Goal: Information Seeking & Learning: Learn about a topic

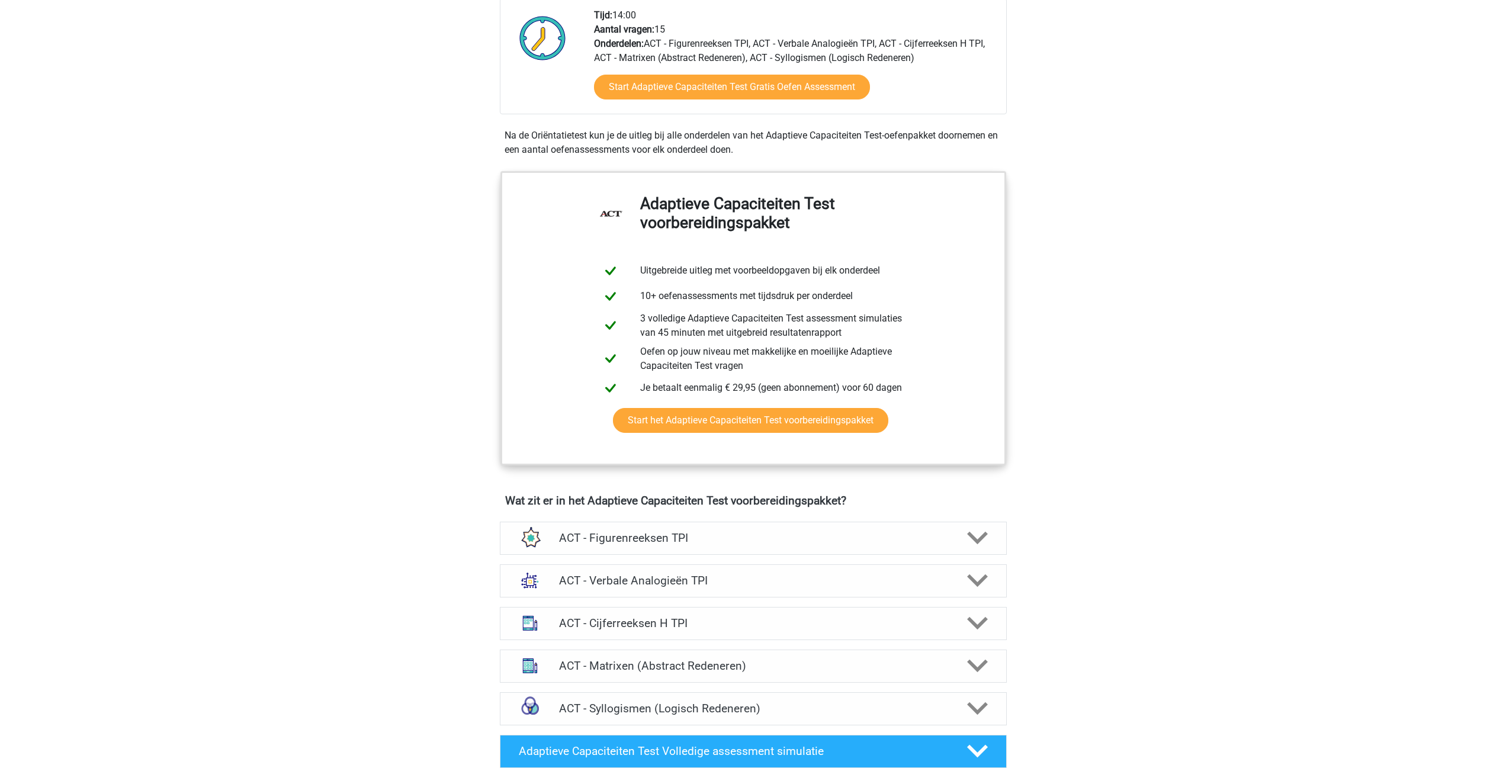
scroll to position [355, 0]
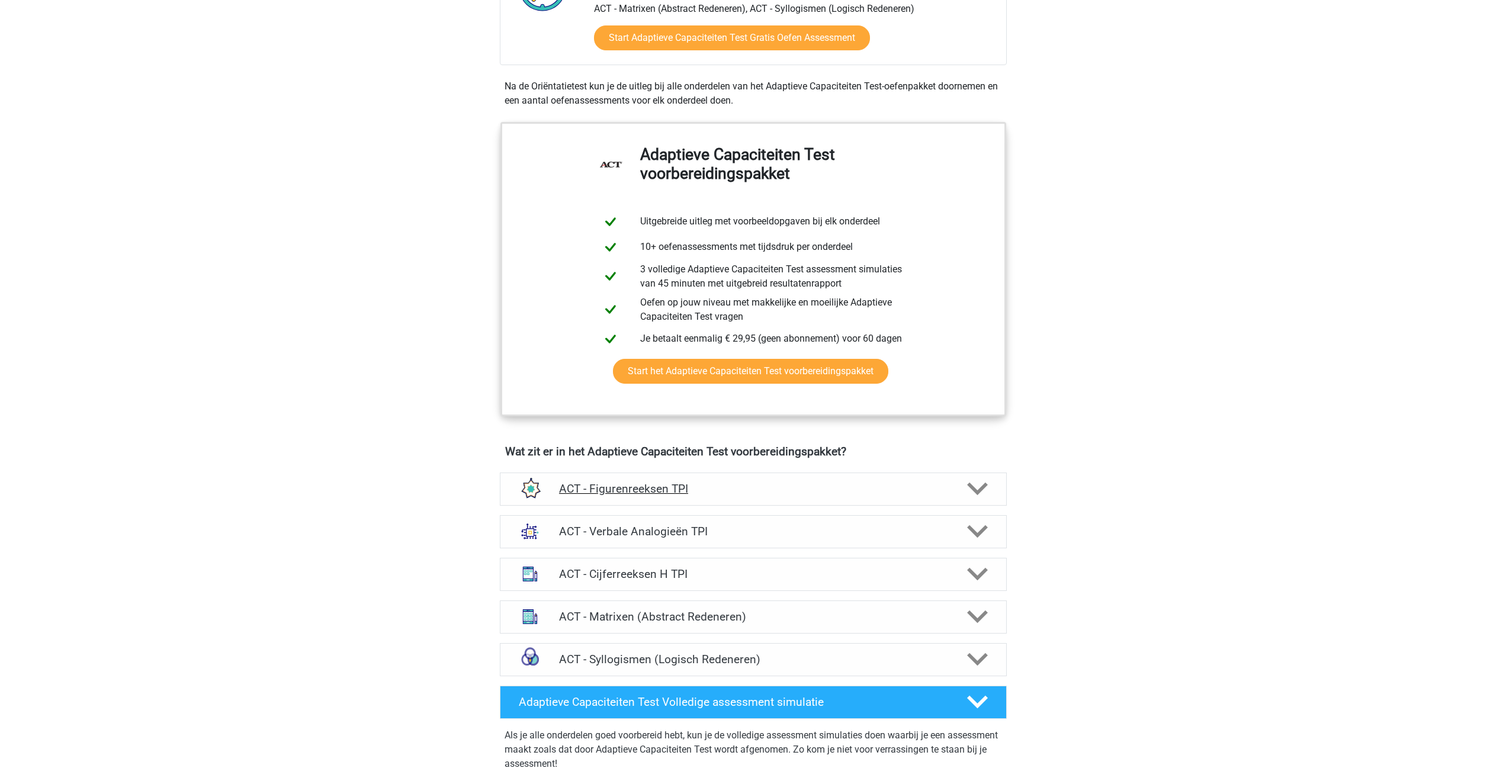
click at [924, 481] on div "ACT - Figurenreeksen TPI" at bounding box center [753, 488] width 507 height 33
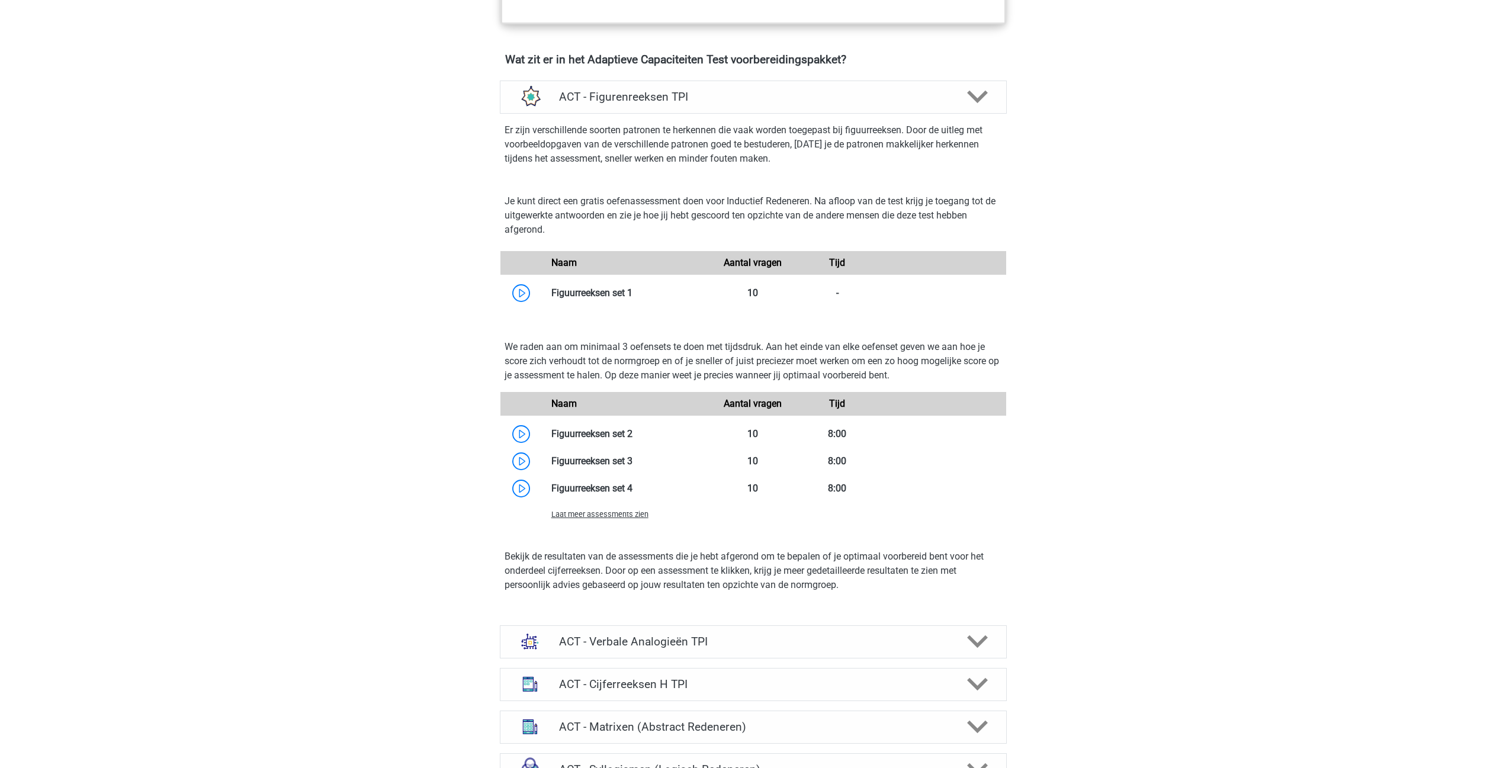
scroll to position [829, 0]
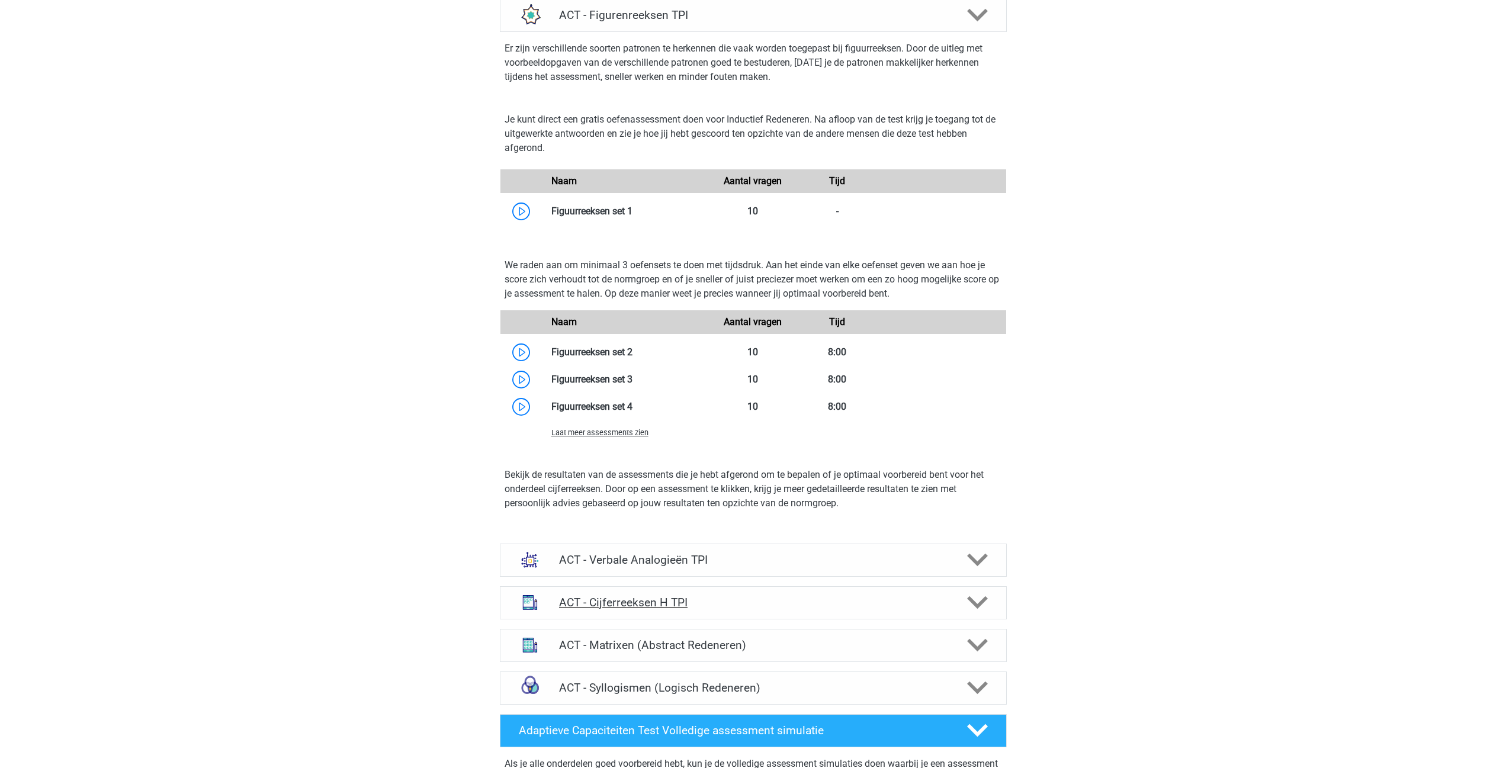
click at [646, 602] on h4 "ACT - Cijferreeksen H TPI" at bounding box center [753, 603] width 388 height 14
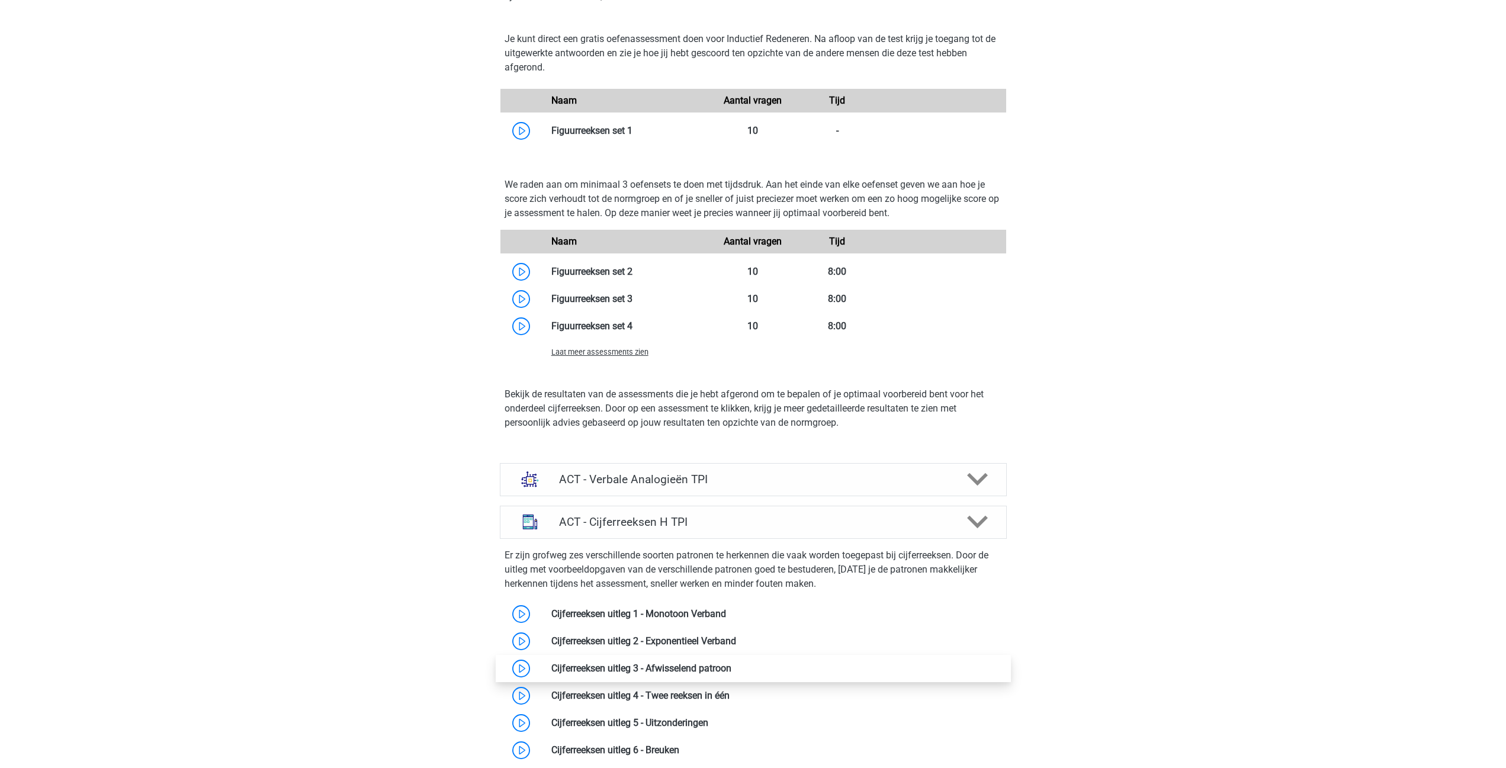
scroll to position [947, 0]
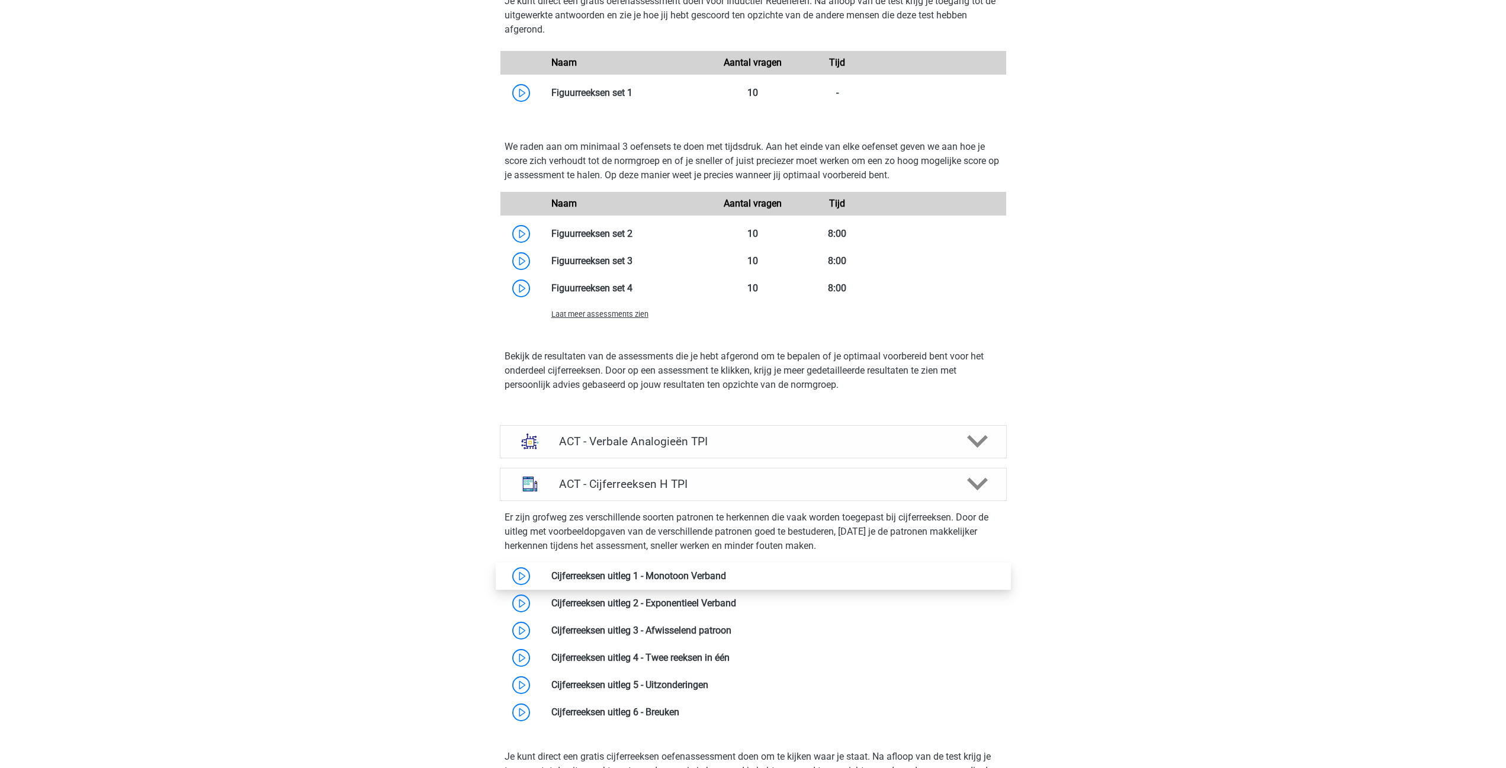
click at [726, 575] on link at bounding box center [726, 575] width 0 height 11
click at [632, 260] on link at bounding box center [632, 260] width 0 height 11
click at [632, 91] on link at bounding box center [632, 92] width 0 height 11
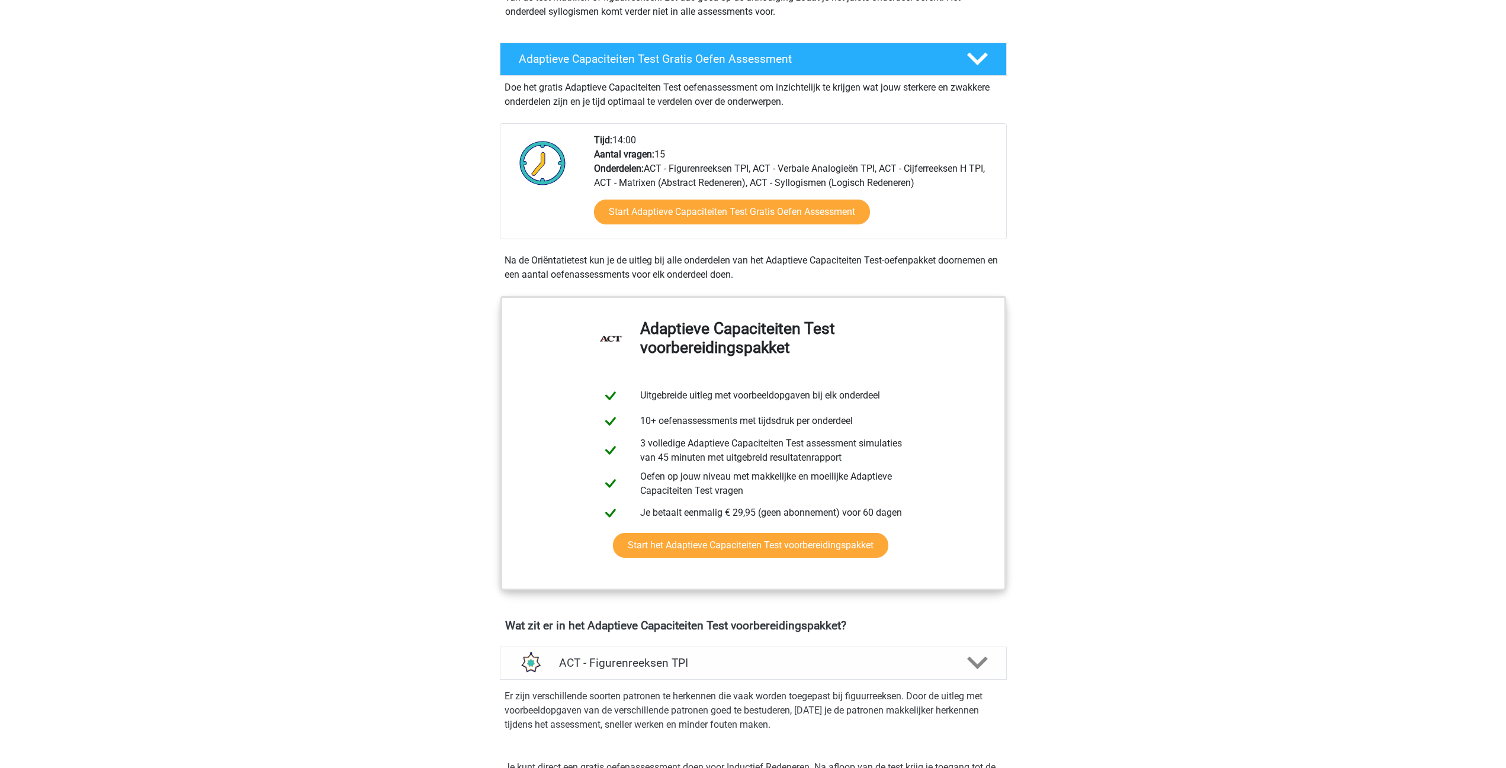
scroll to position [118, 0]
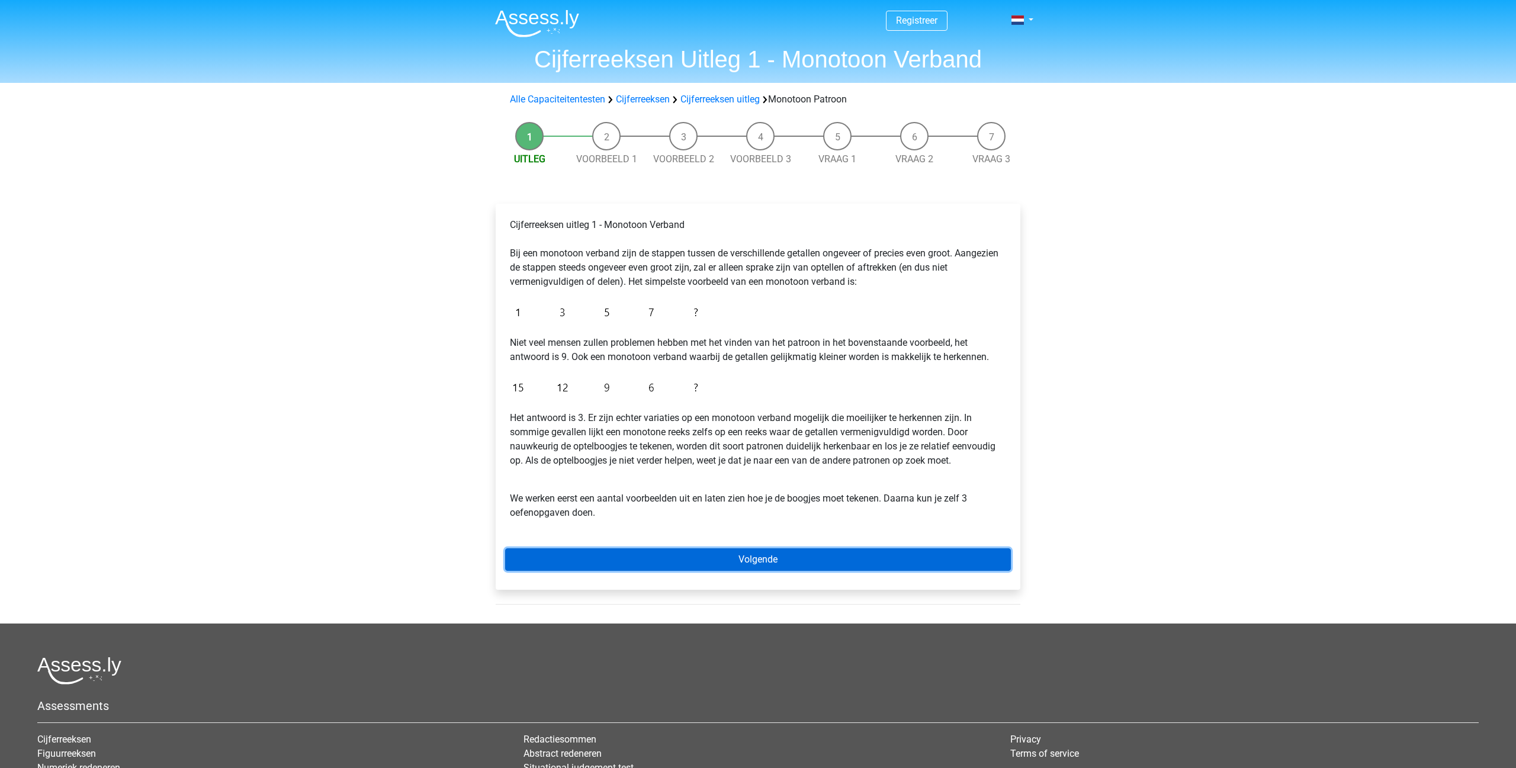
click at [639, 554] on link "Volgende" at bounding box center [758, 559] width 506 height 22
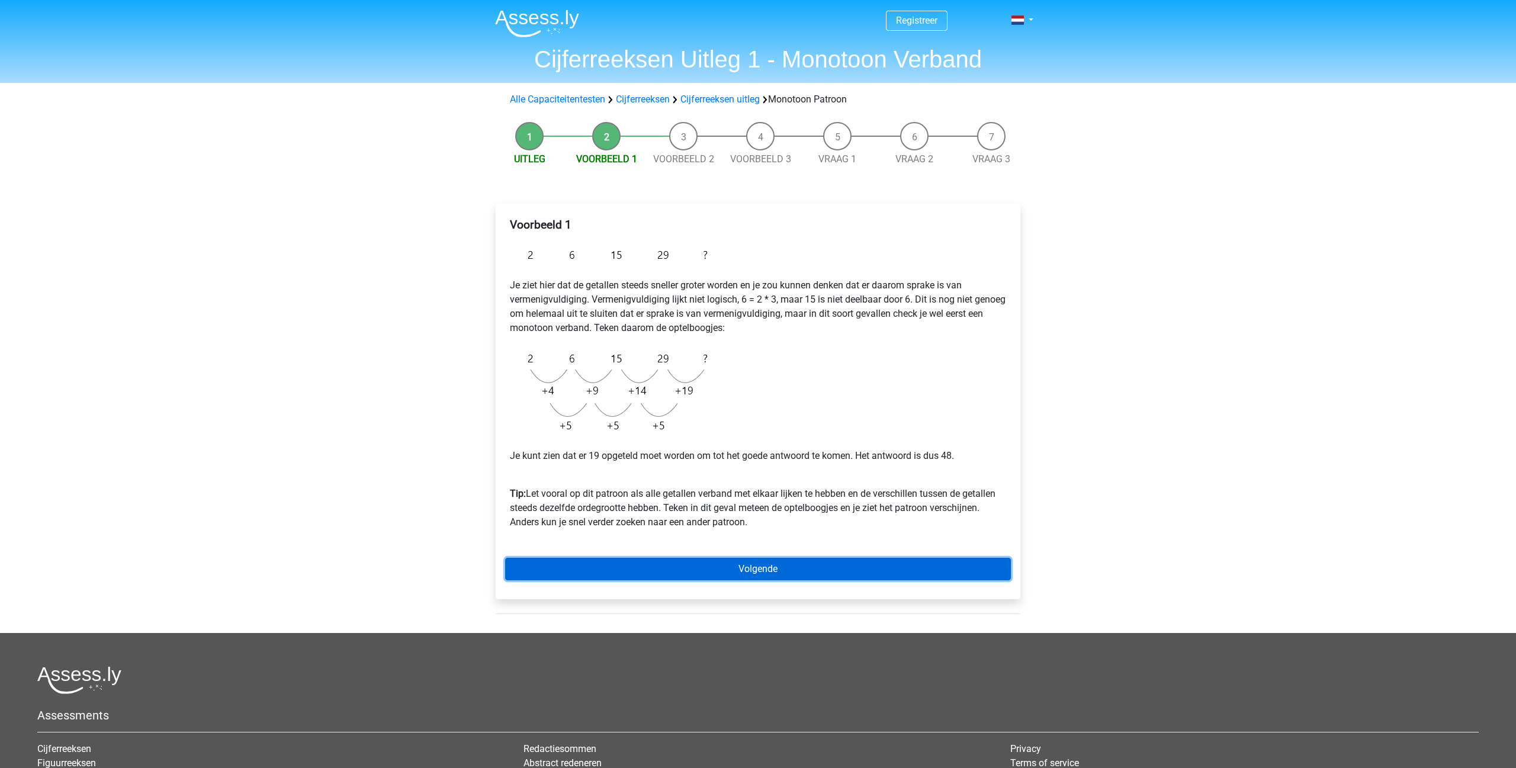
click at [615, 568] on link "Volgende" at bounding box center [758, 569] width 506 height 22
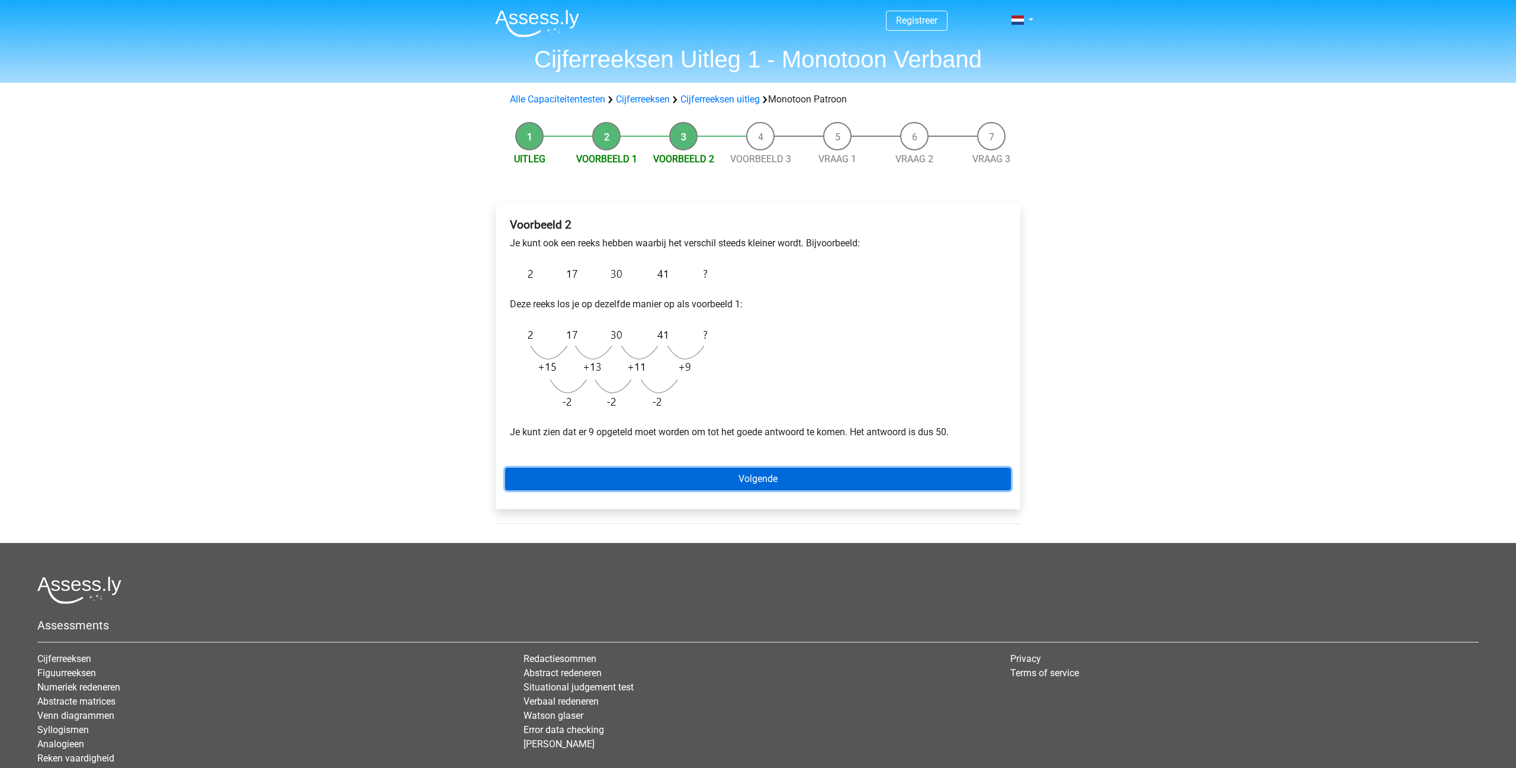
click at [599, 477] on link "Volgende" at bounding box center [758, 479] width 506 height 22
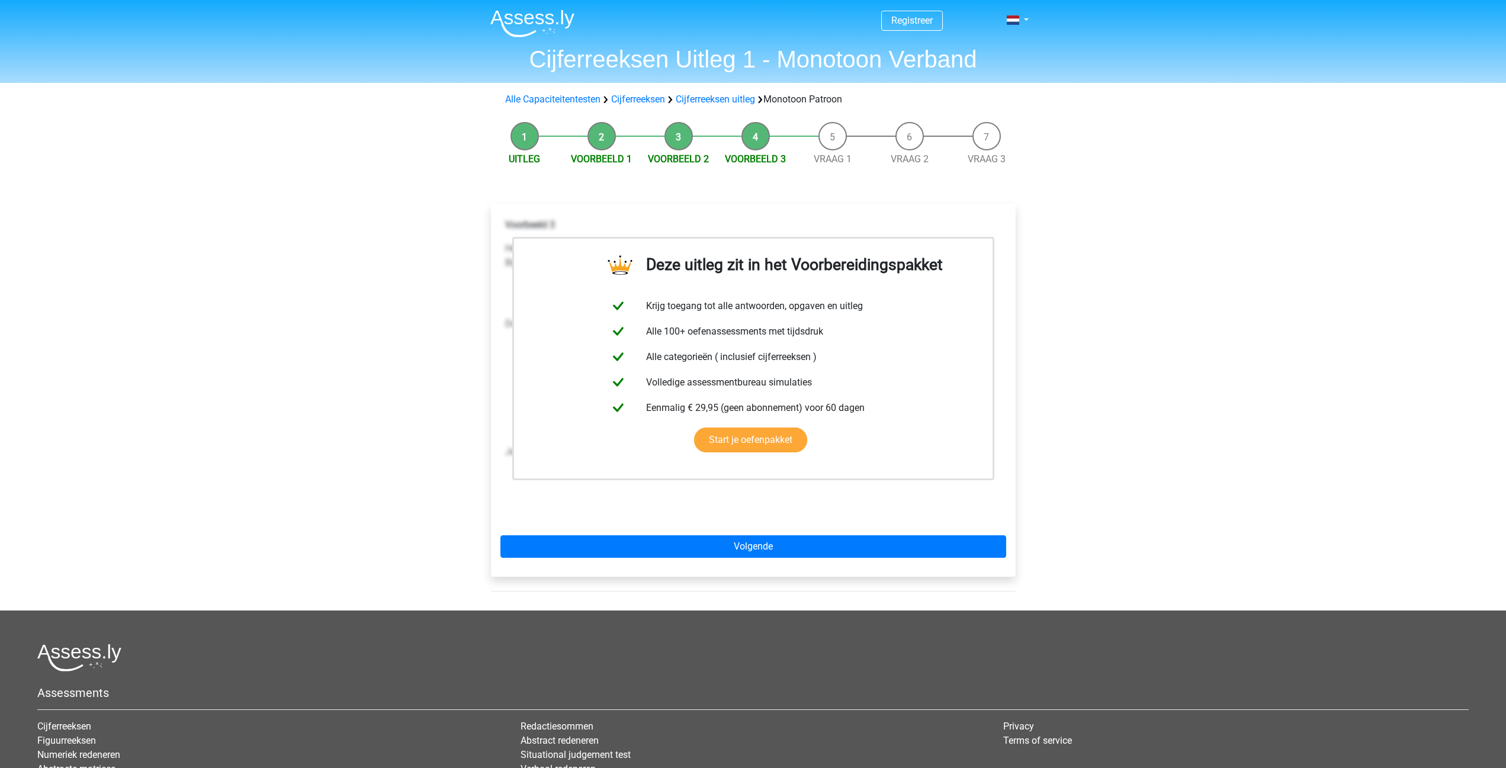
click at [593, 500] on div "Voorbeeld 3 Hetzelfde soort reeks kun je ook tegenkomen bij een reeks waar de g…" at bounding box center [753, 367] width 506 height 308
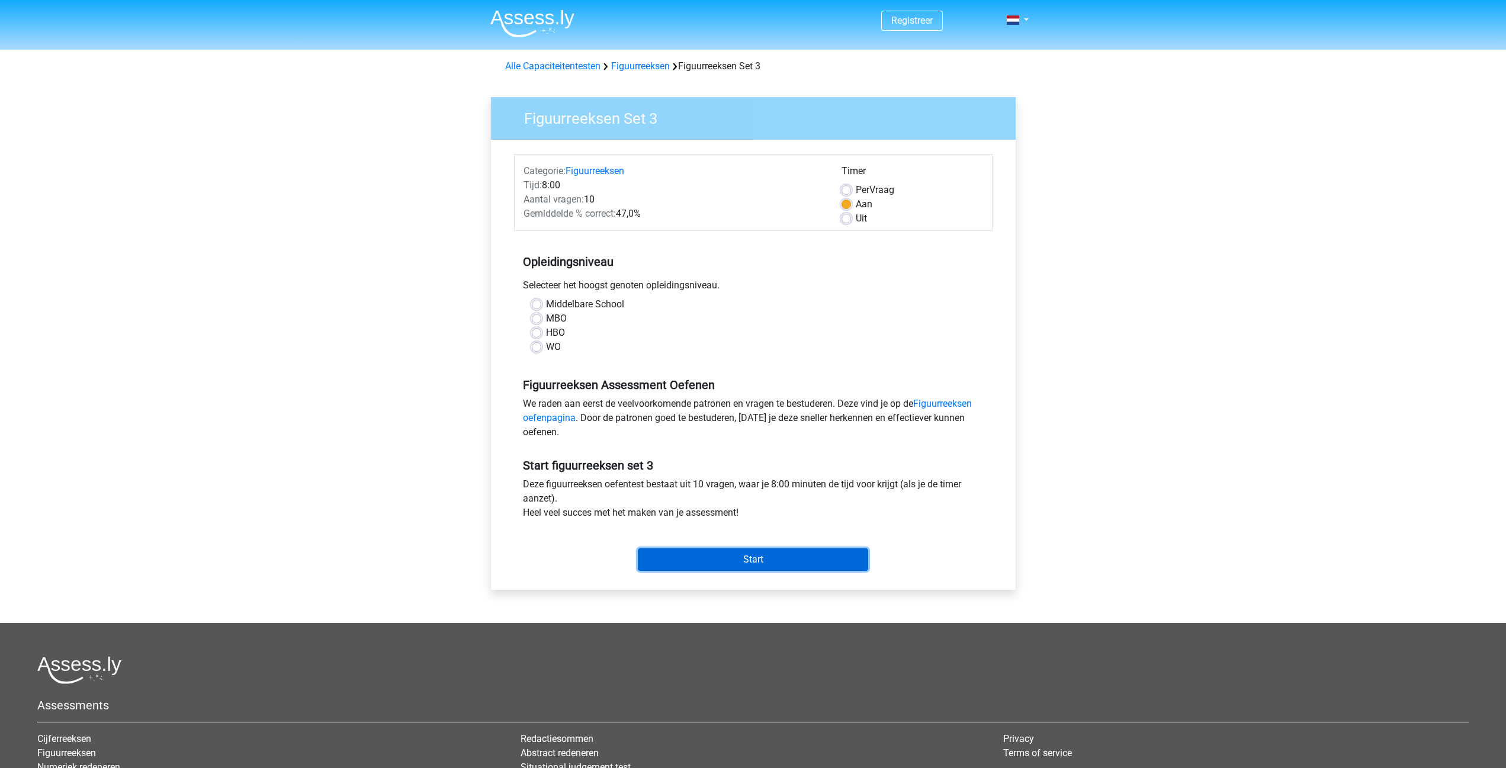
click at [672, 558] on input "Start" at bounding box center [753, 559] width 230 height 22
click at [459, 403] on div "Registreer Nederlands English" at bounding box center [753, 467] width 1506 height 935
click at [542, 297] on div "Selecteer het hoogst genoten opleidingsniveau." at bounding box center [753, 287] width 478 height 19
click at [546, 302] on label "Middelbare School" at bounding box center [585, 304] width 78 height 14
click at [534, 302] on input "Middelbare School" at bounding box center [536, 303] width 9 height 12
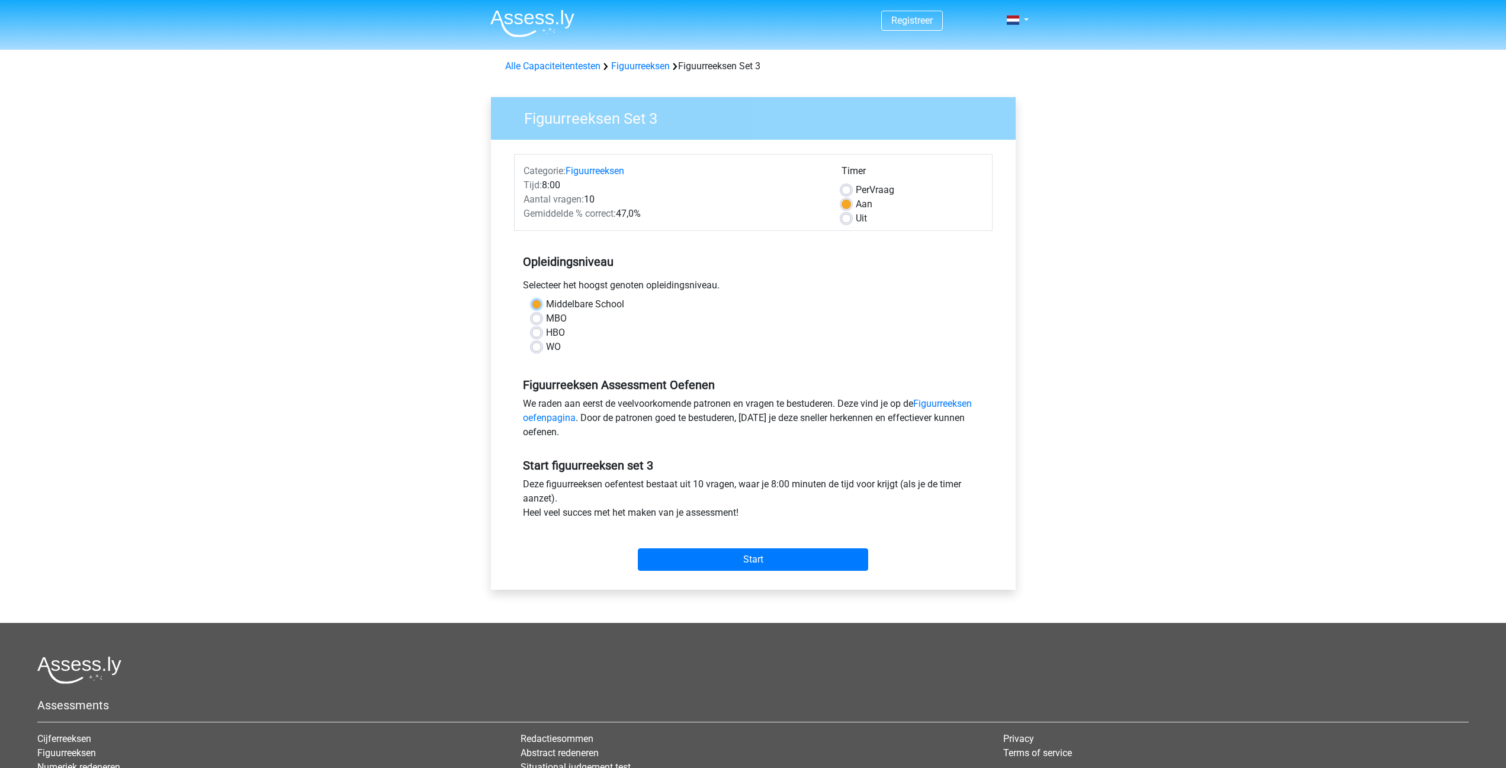
radio input "true"
click at [657, 557] on input "Start" at bounding box center [753, 559] width 230 height 22
click at [788, 566] on input "Start" at bounding box center [753, 559] width 230 height 22
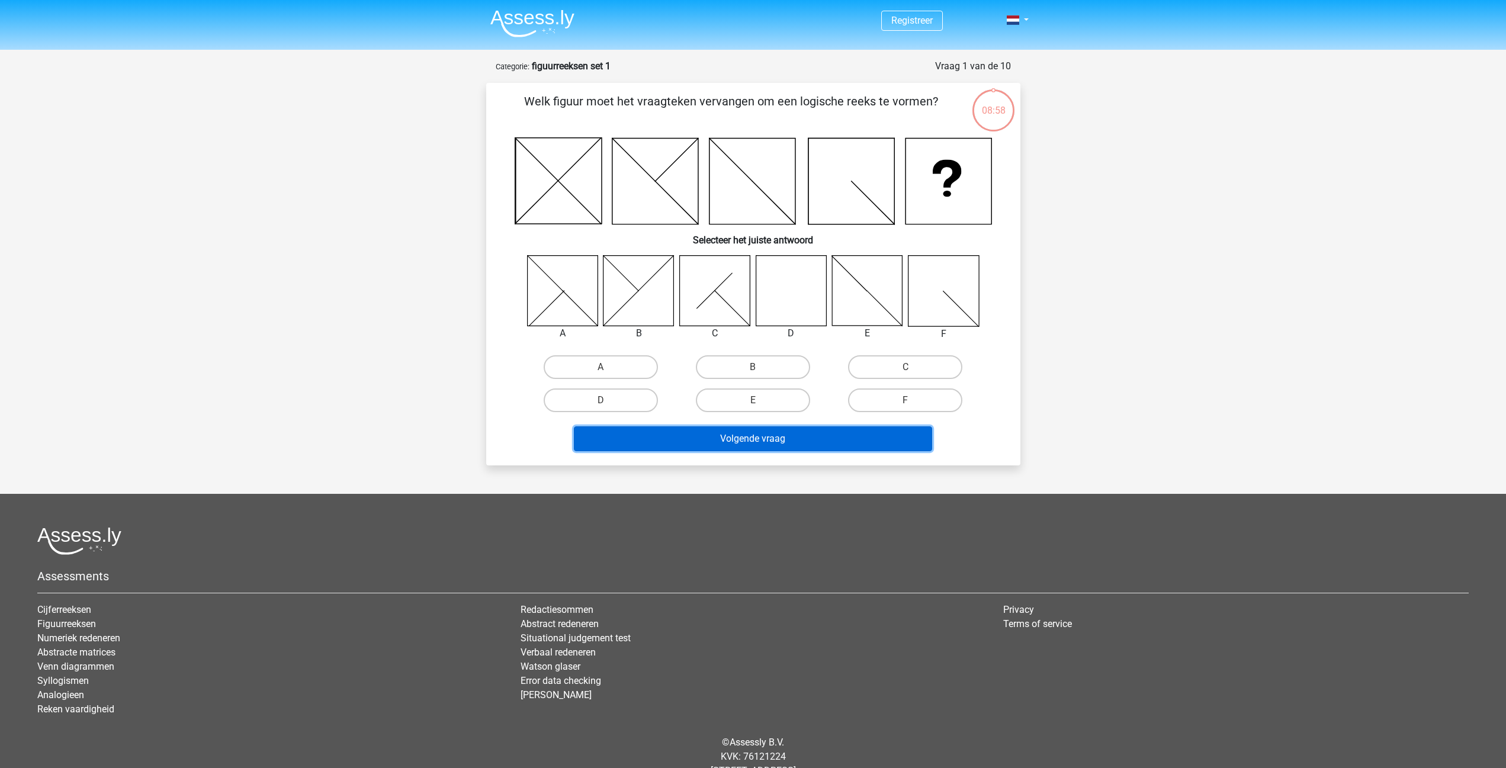
click at [824, 438] on button "Volgende vraag" at bounding box center [753, 438] width 358 height 25
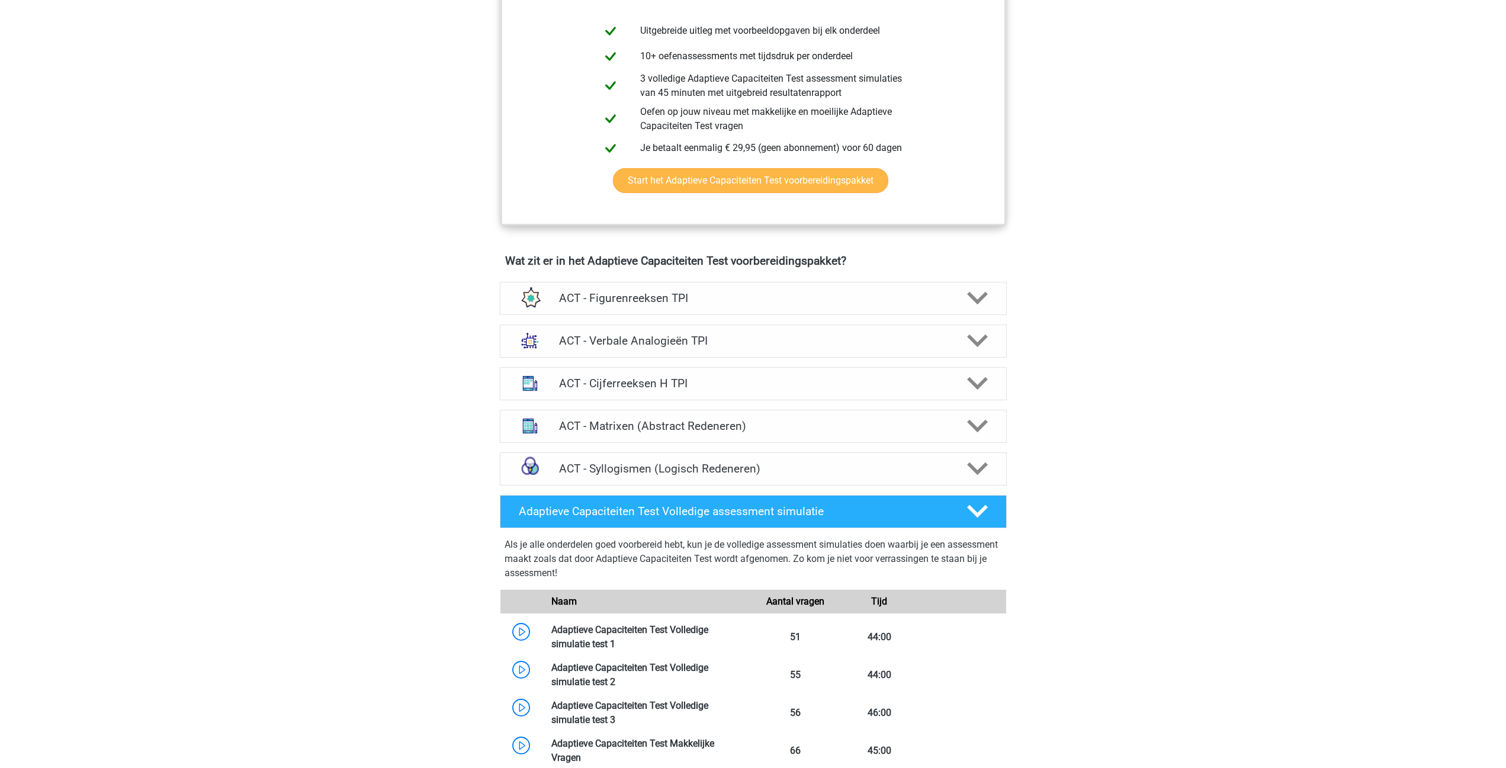
scroll to position [533, 0]
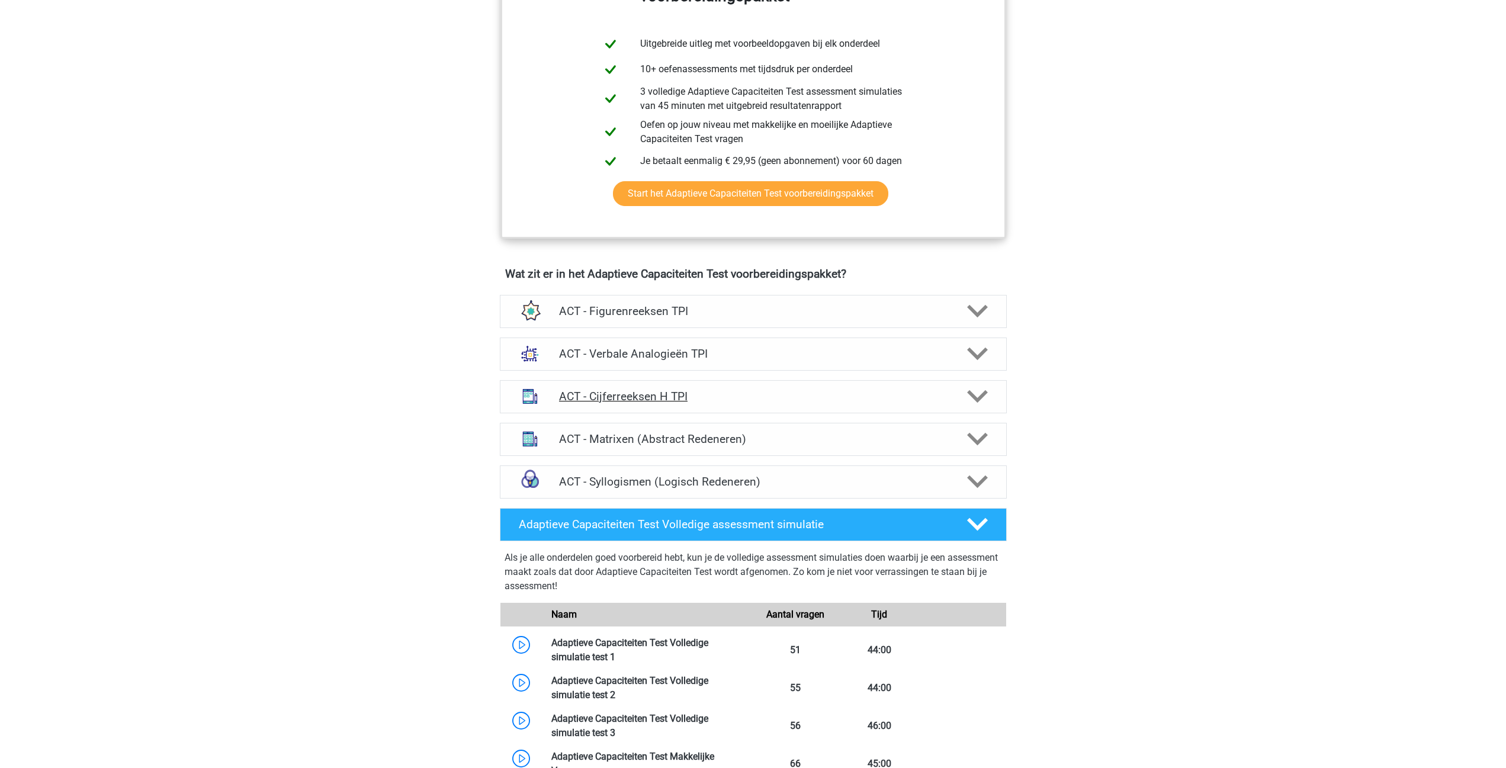
click at [577, 397] on h4 "ACT - Cijferreeksen H TPI" at bounding box center [753, 397] width 388 height 14
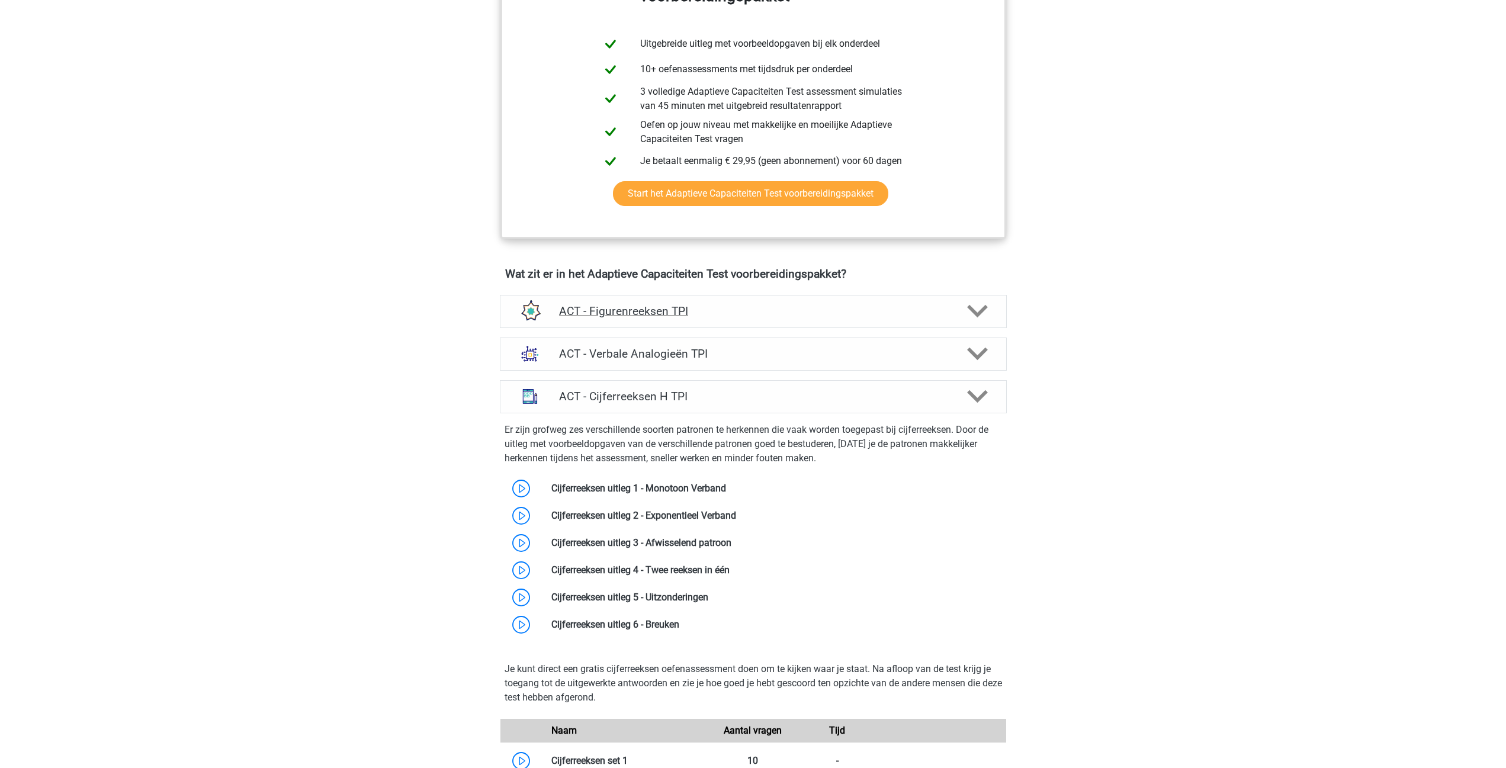
click at [604, 315] on h4 "ACT - Figurenreeksen TPI" at bounding box center [753, 311] width 388 height 14
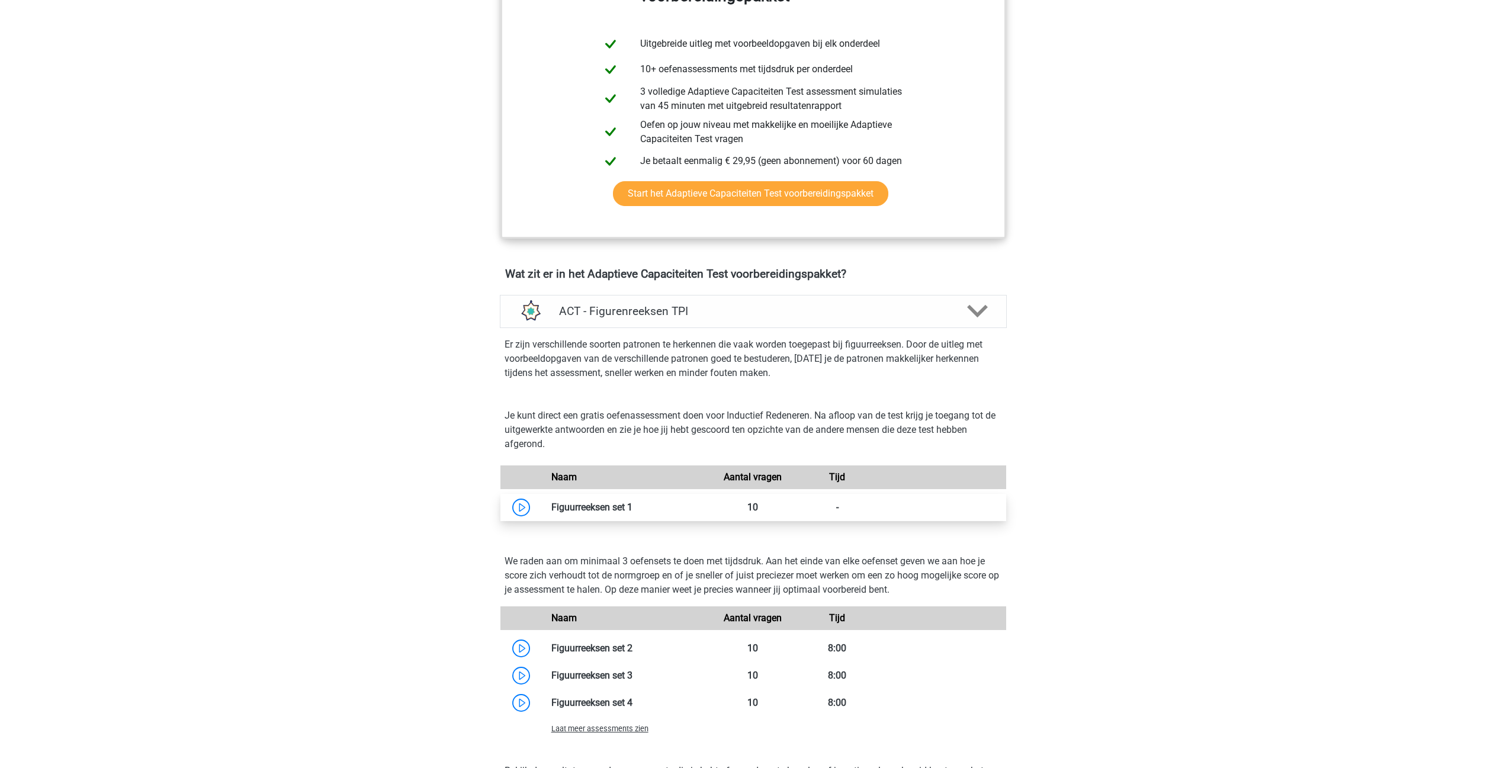
click at [632, 507] on link at bounding box center [632, 506] width 0 height 11
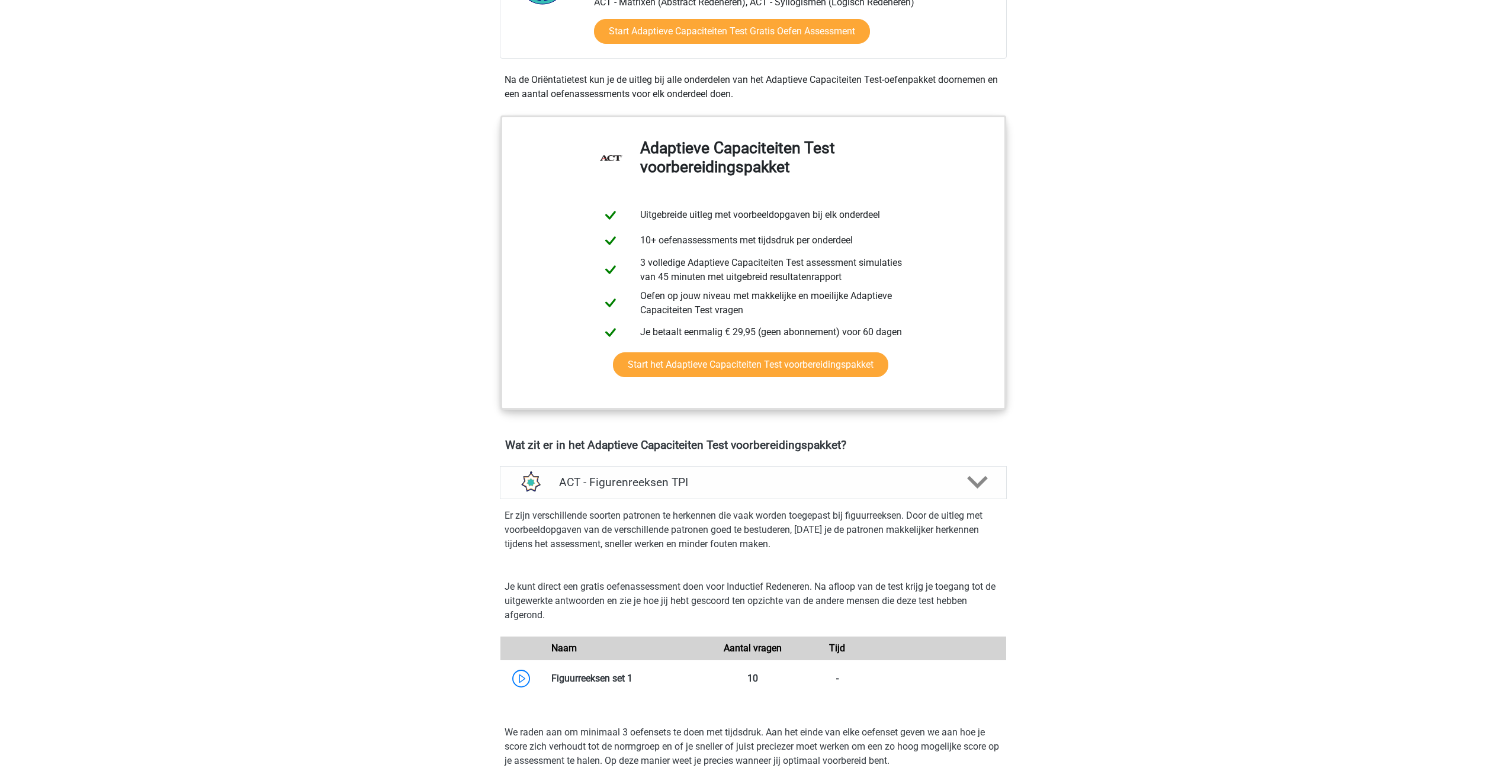
scroll to position [414, 0]
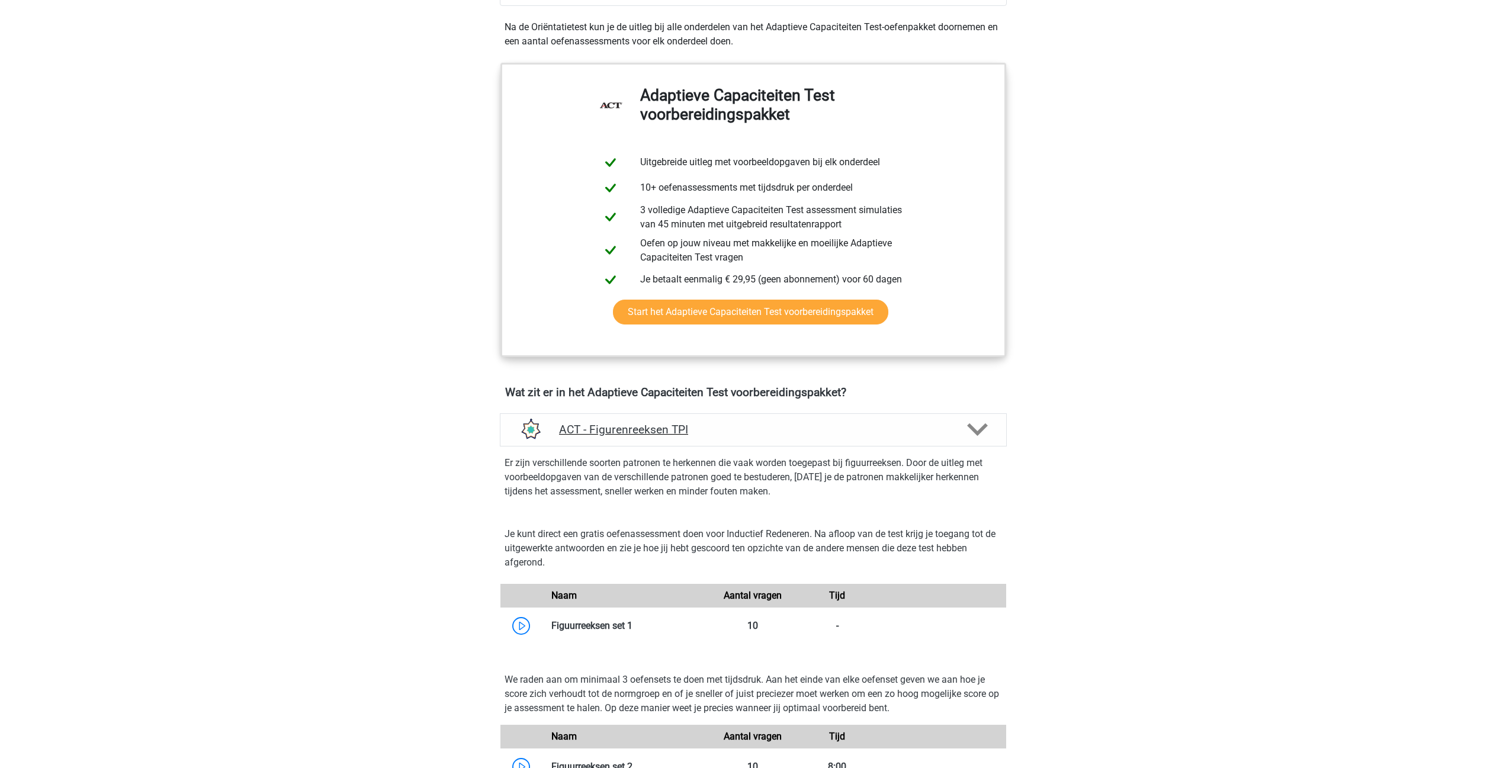
click at [631, 431] on h4 "ACT - Figurenreeksen TPI" at bounding box center [753, 430] width 388 height 14
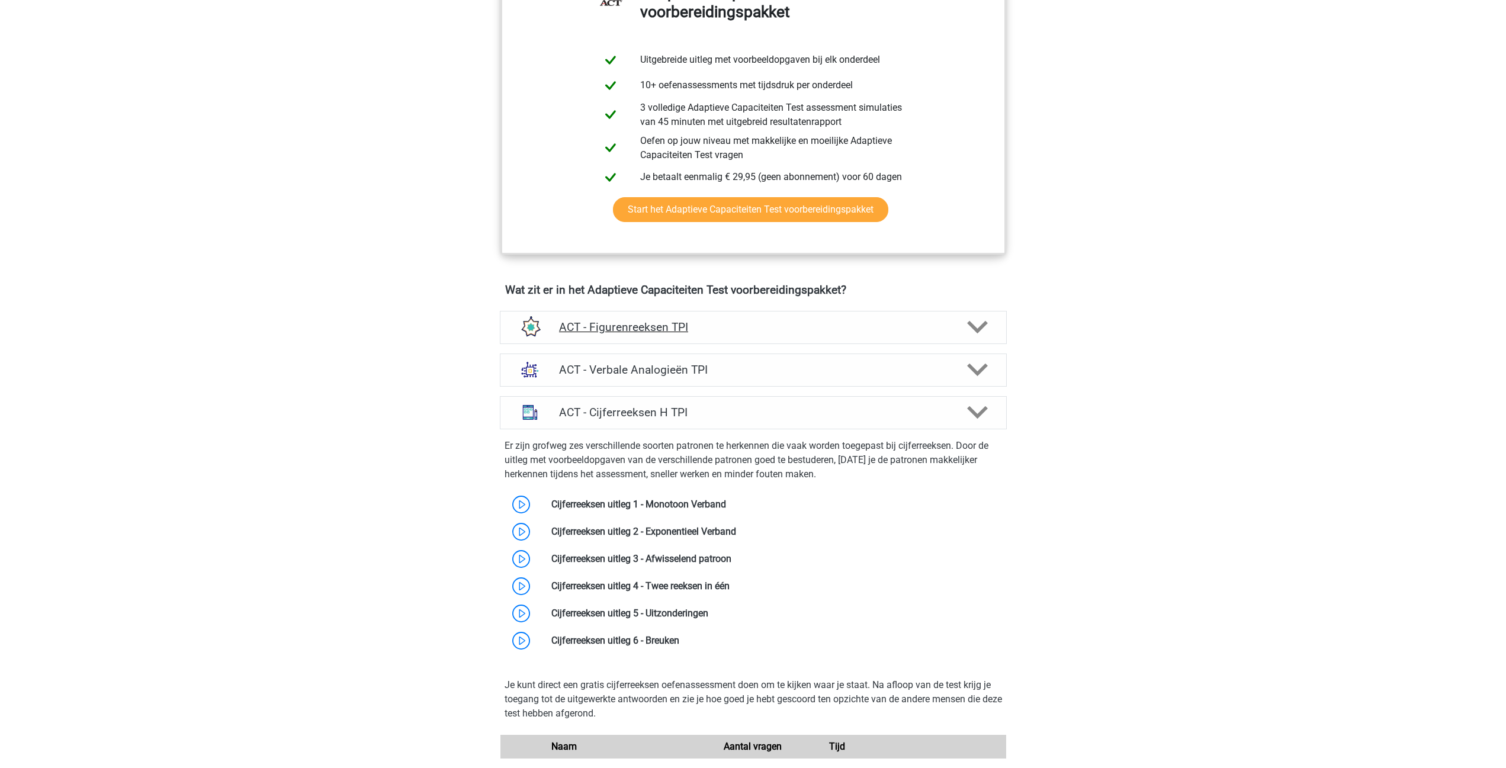
scroll to position [533, 0]
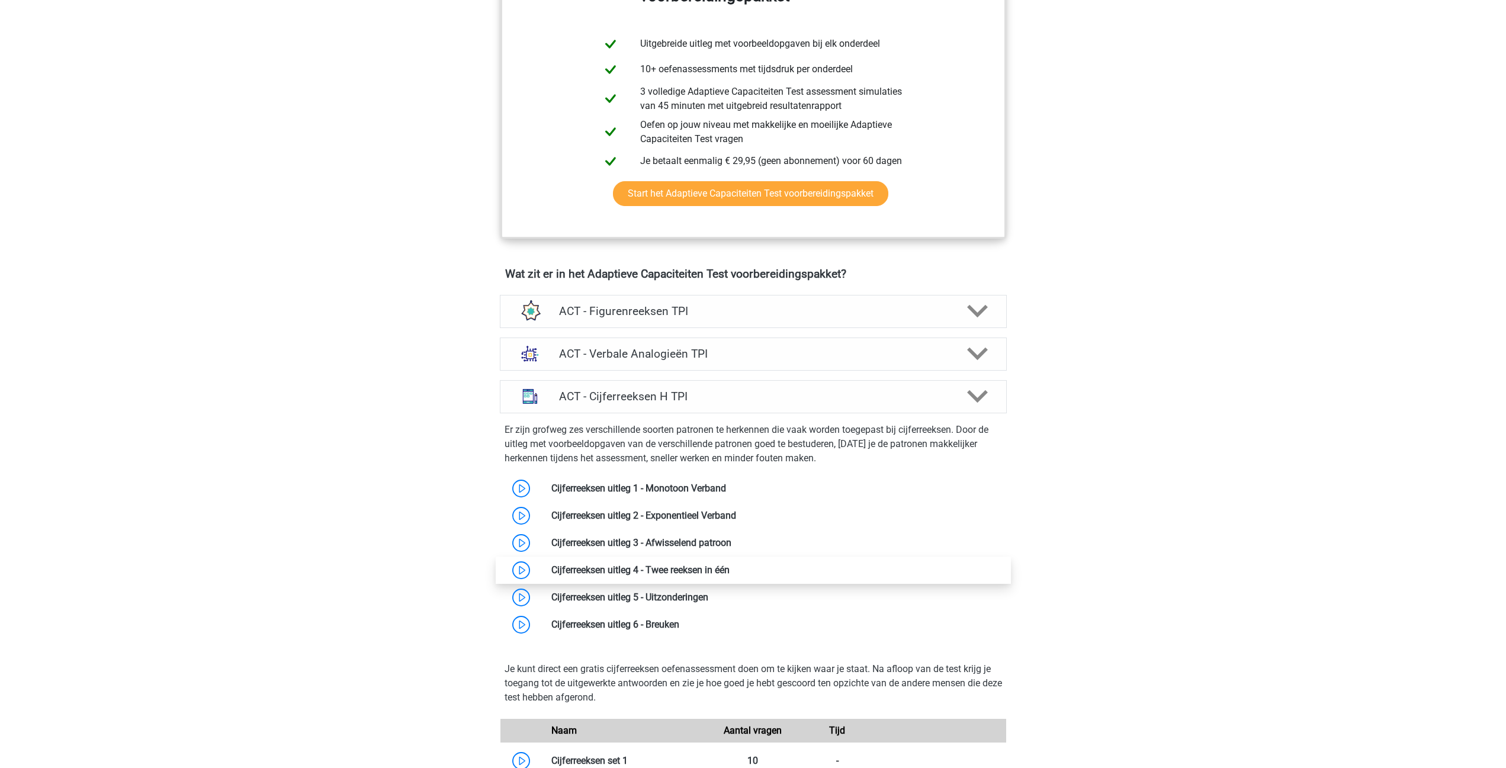
click at [729, 565] on link at bounding box center [729, 569] width 0 height 11
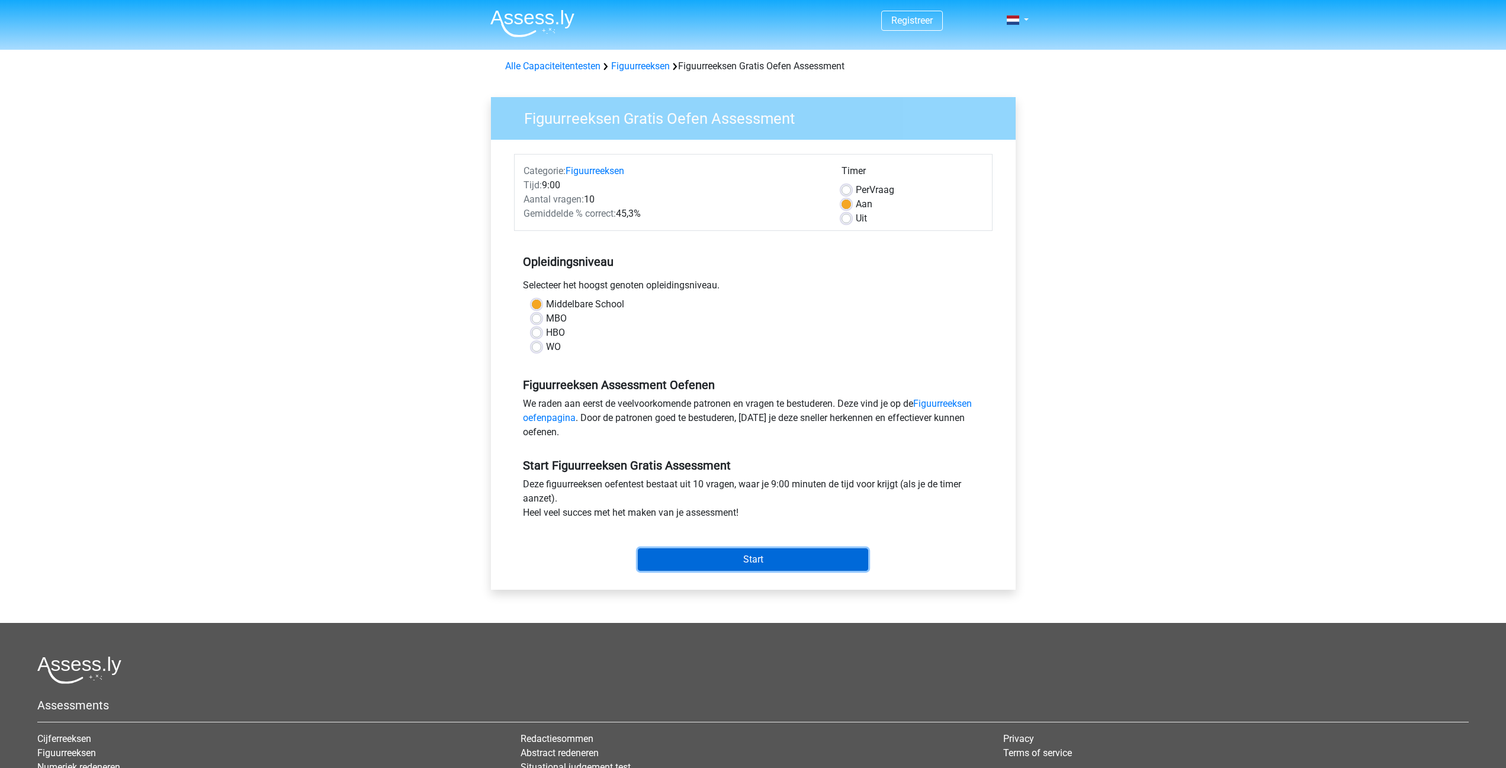
click at [674, 553] on input "Start" at bounding box center [753, 559] width 230 height 22
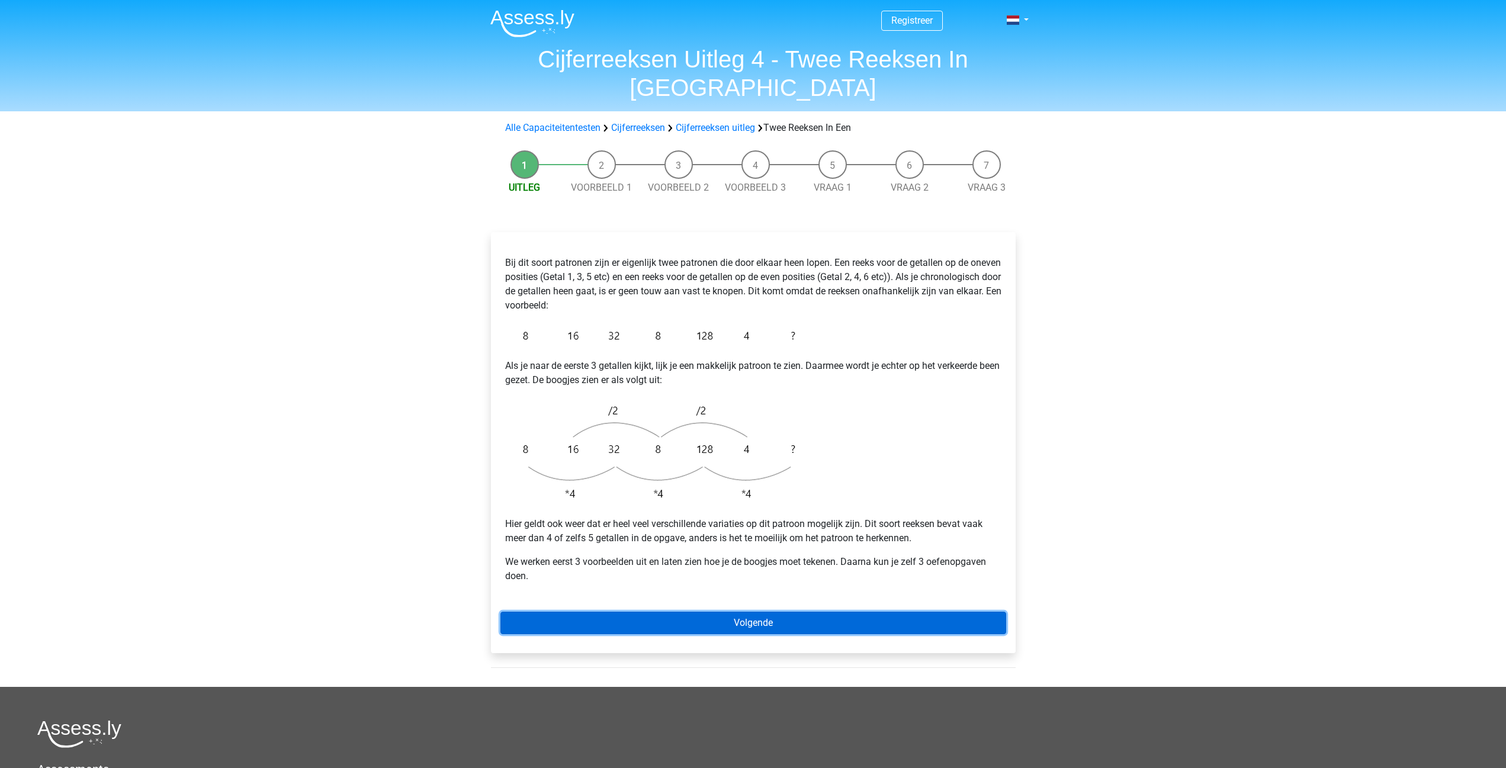
click at [759, 612] on link "Volgende" at bounding box center [753, 623] width 506 height 22
